Goal: Task Accomplishment & Management: Manage account settings

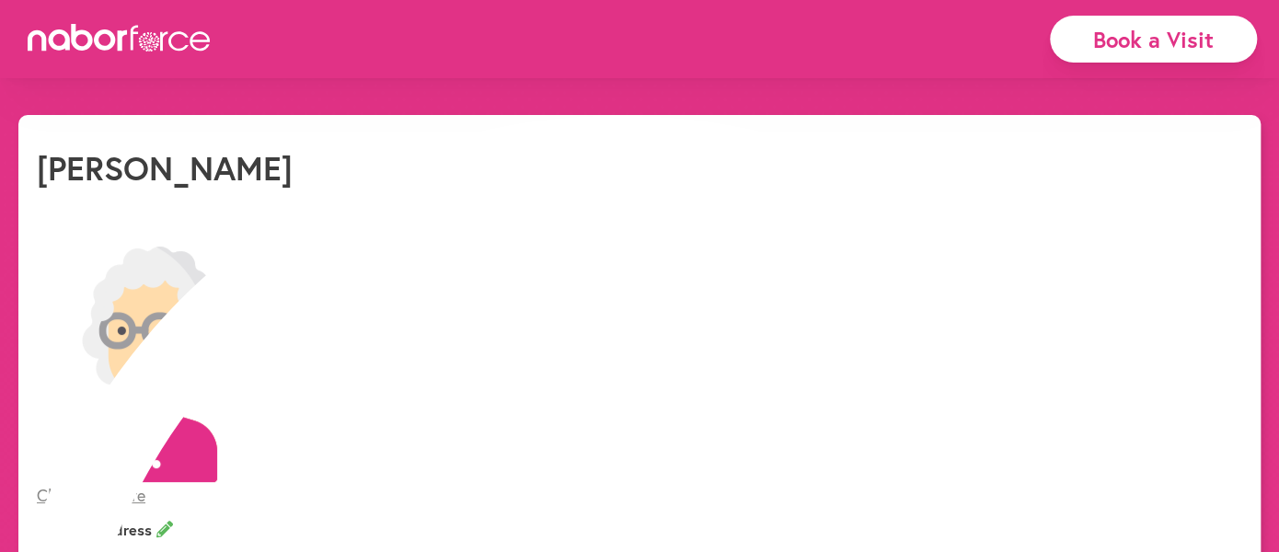
select select "*"
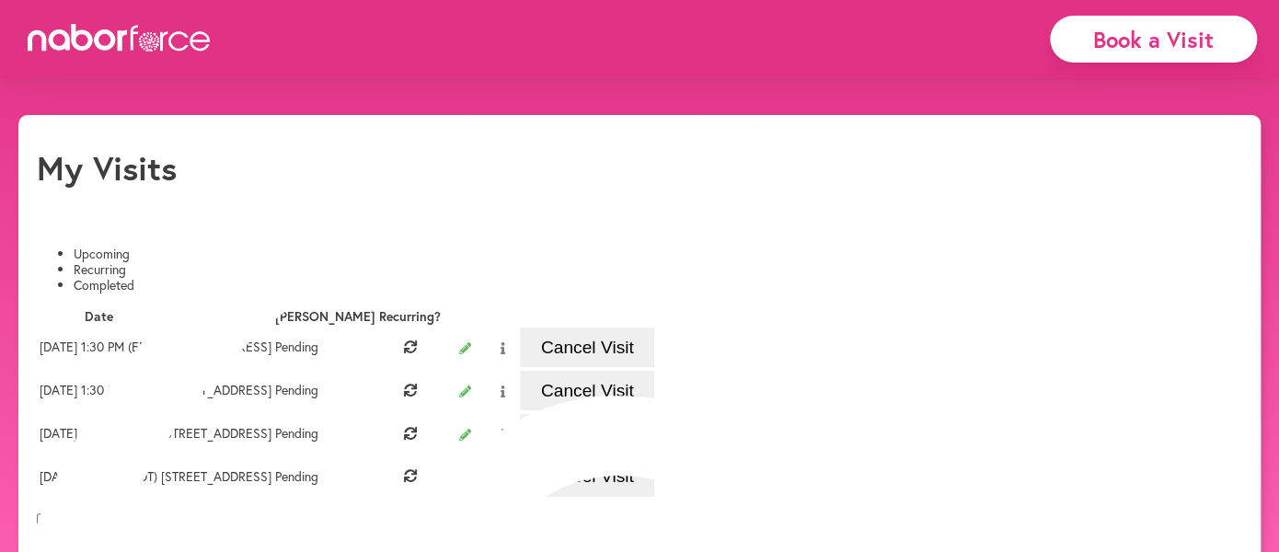
click at [654, 364] on button "Cancel Visit" at bounding box center [587, 348] width 134 height 40
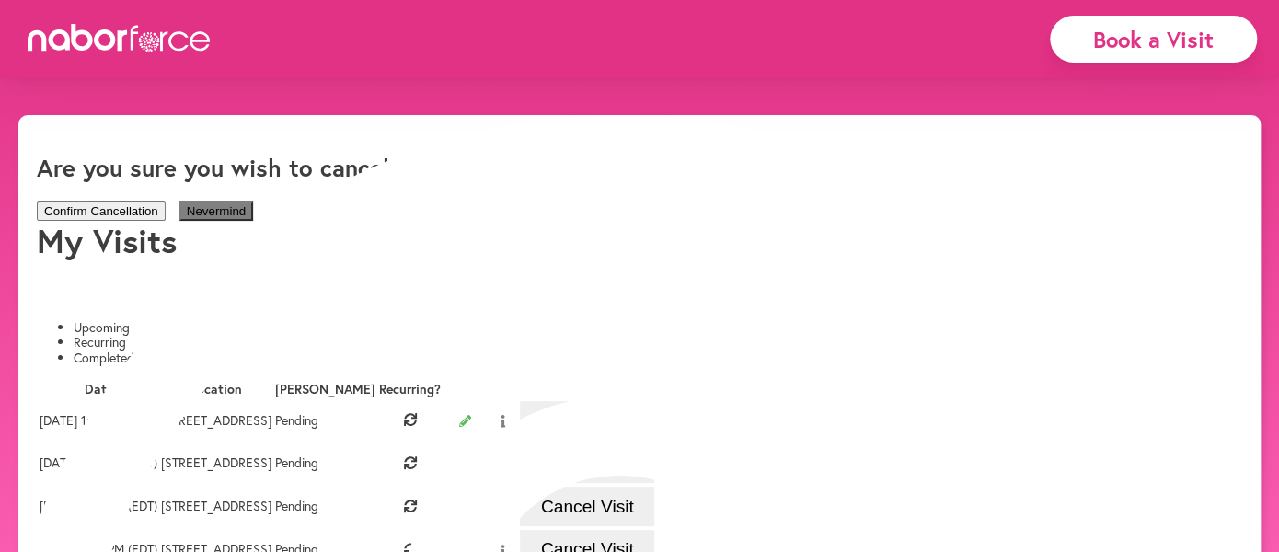
click at [166, 202] on button "Confirm Cancellation" at bounding box center [101, 211] width 129 height 19
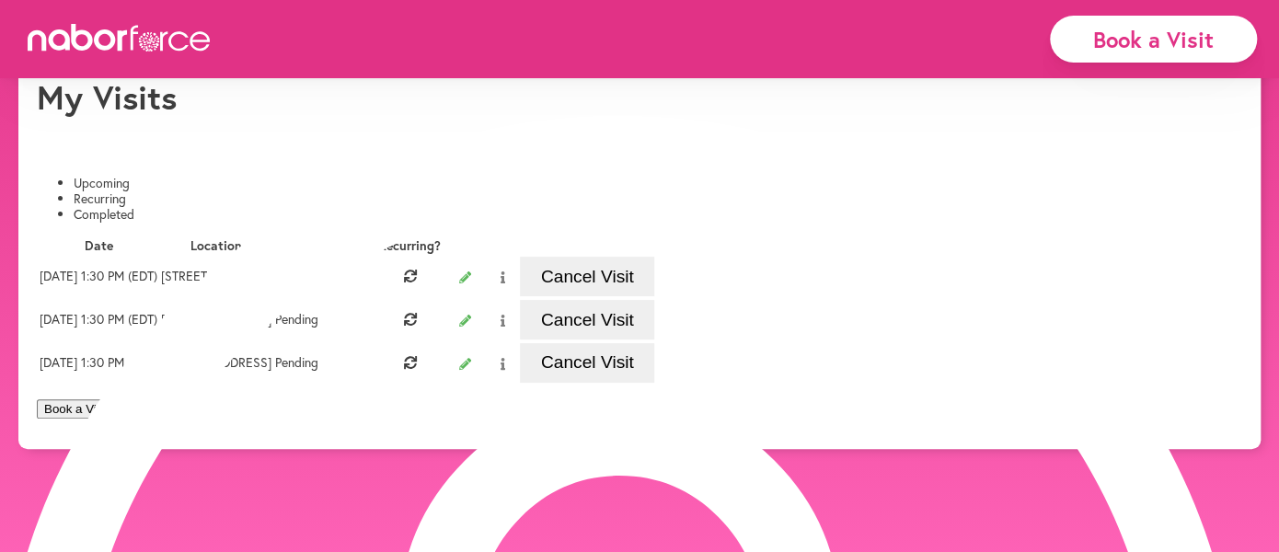
scroll to position [102, 0]
